Goal: Task Accomplishment & Management: Manage account settings

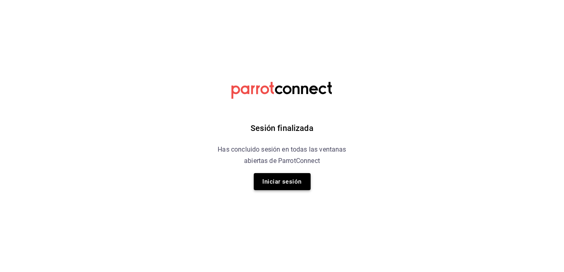
click at [281, 183] on button "Iniciar sesión" at bounding box center [282, 181] width 57 height 17
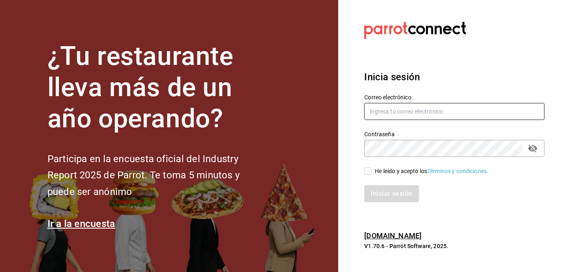
type input "[PERSON_NAME][EMAIL_ADDRESS][DOMAIN_NAME]"
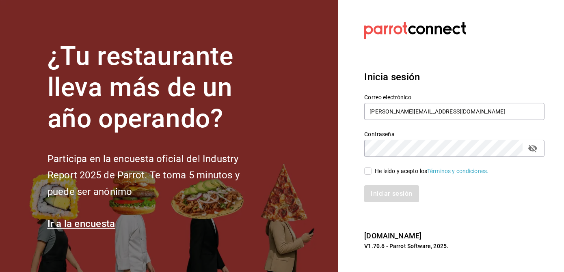
click at [367, 170] on input "He leído y acepto los Términos y condiciones." at bounding box center [367, 171] width 7 height 7
checkbox input "true"
click at [381, 195] on button "Iniciar sesión" at bounding box center [391, 193] width 55 height 17
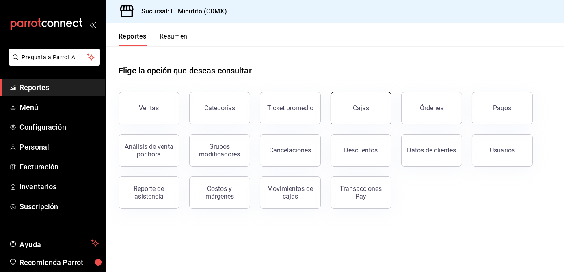
click at [376, 109] on link "Cajas" at bounding box center [360, 108] width 61 height 32
